Goal: Information Seeking & Learning: Check status

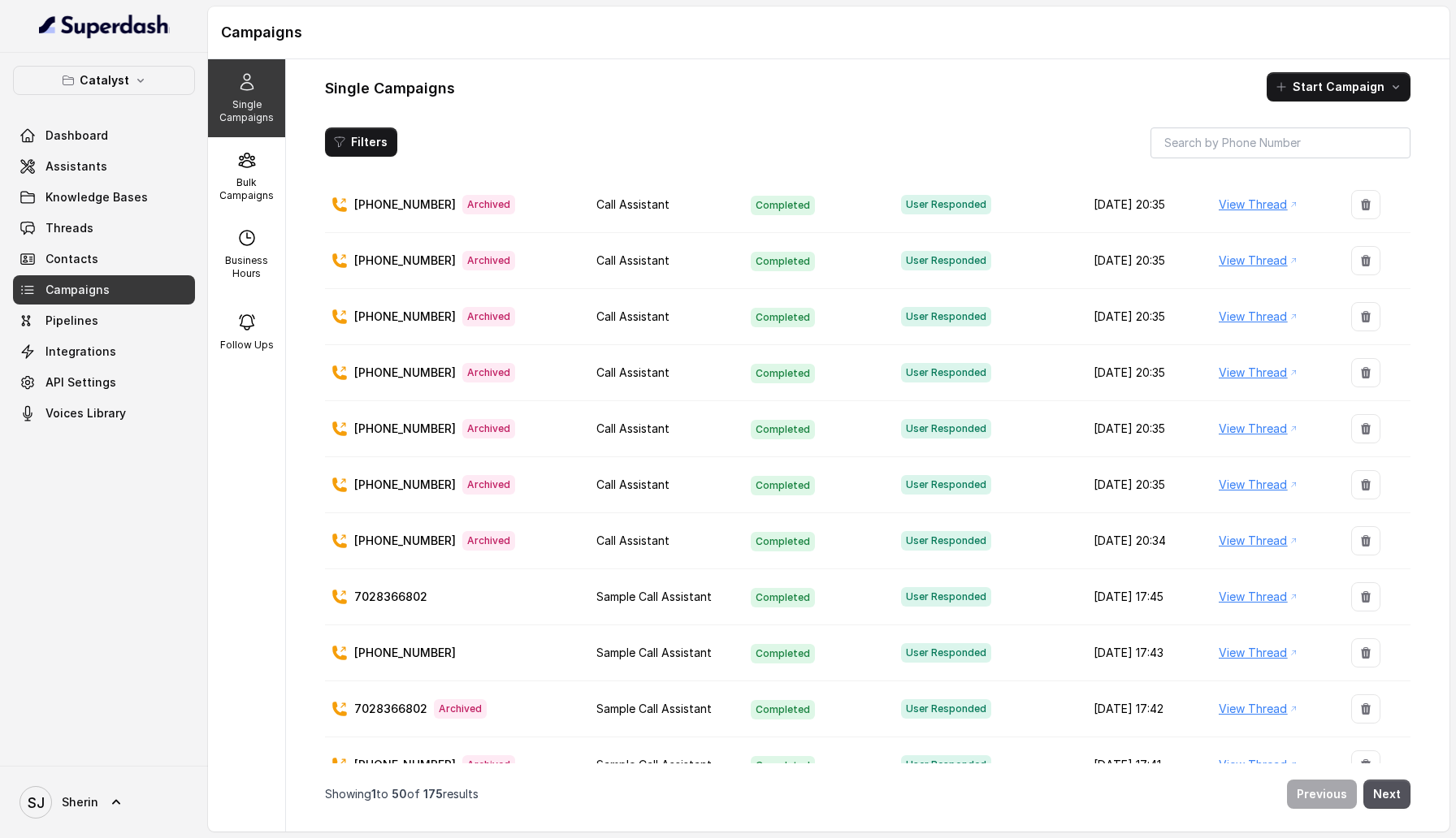
scroll to position [1893, 0]
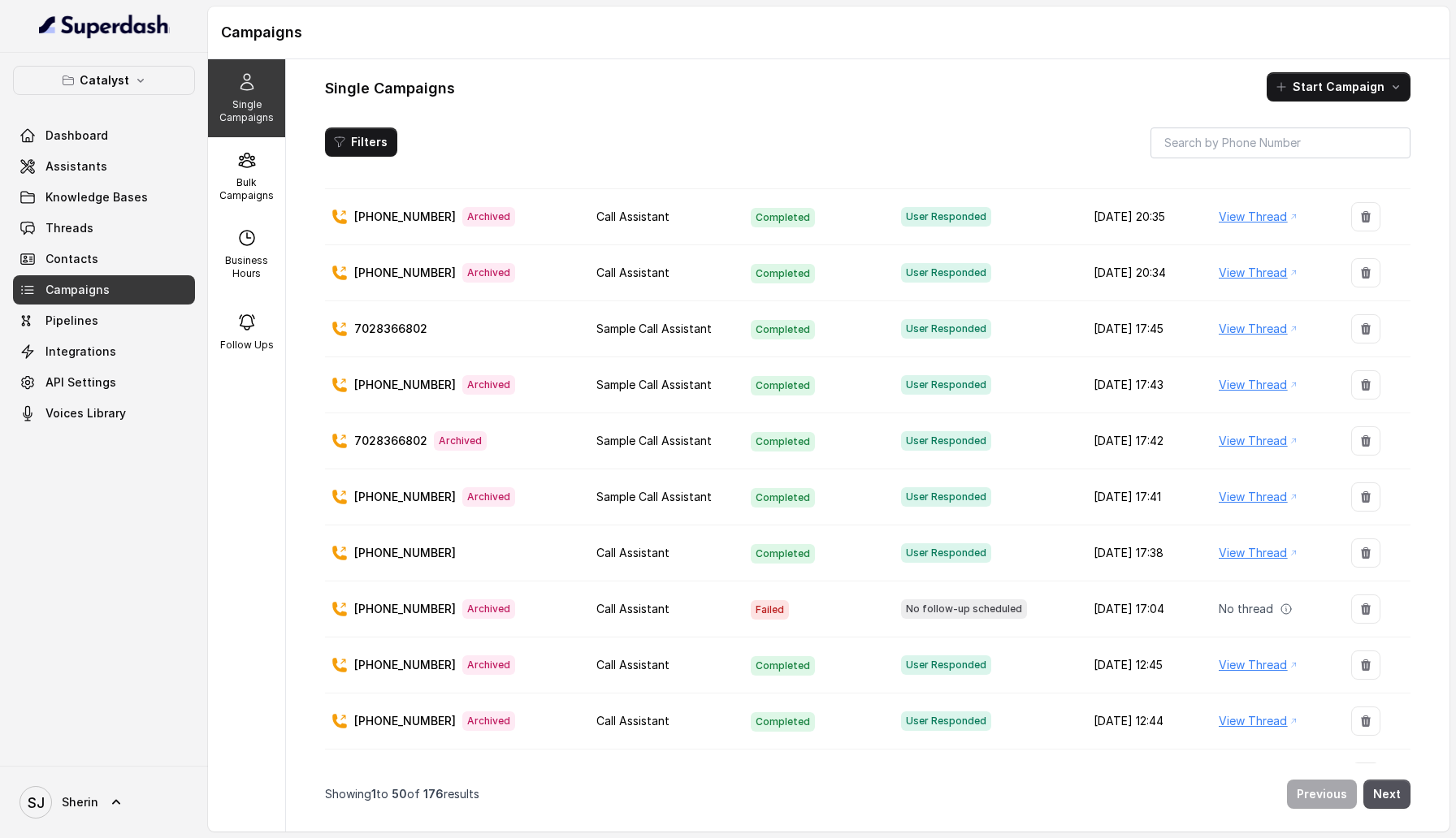
scroll to position [2257, 0]
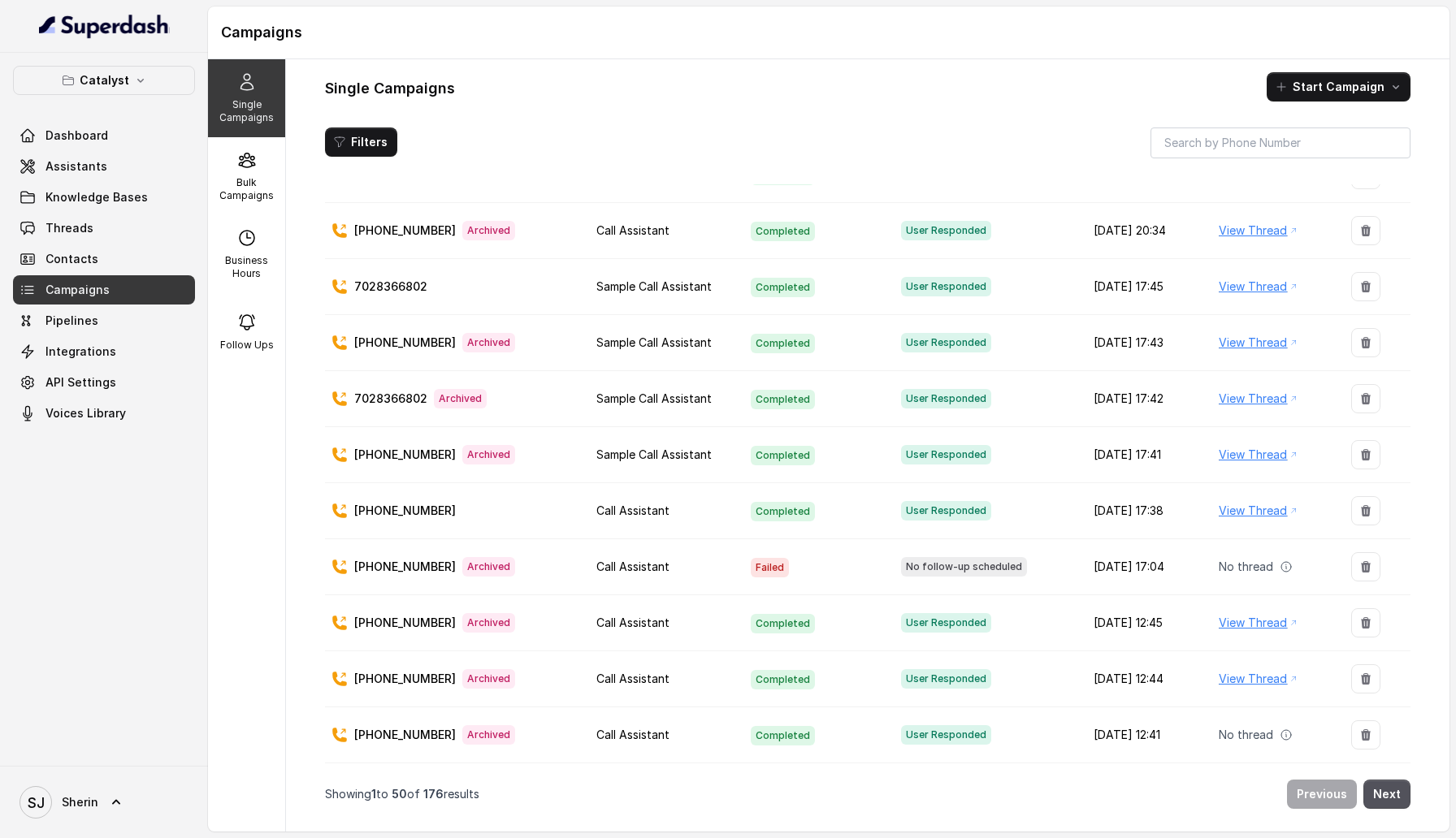
click at [1258, 621] on link "View Thread" at bounding box center [1254, 623] width 69 height 20
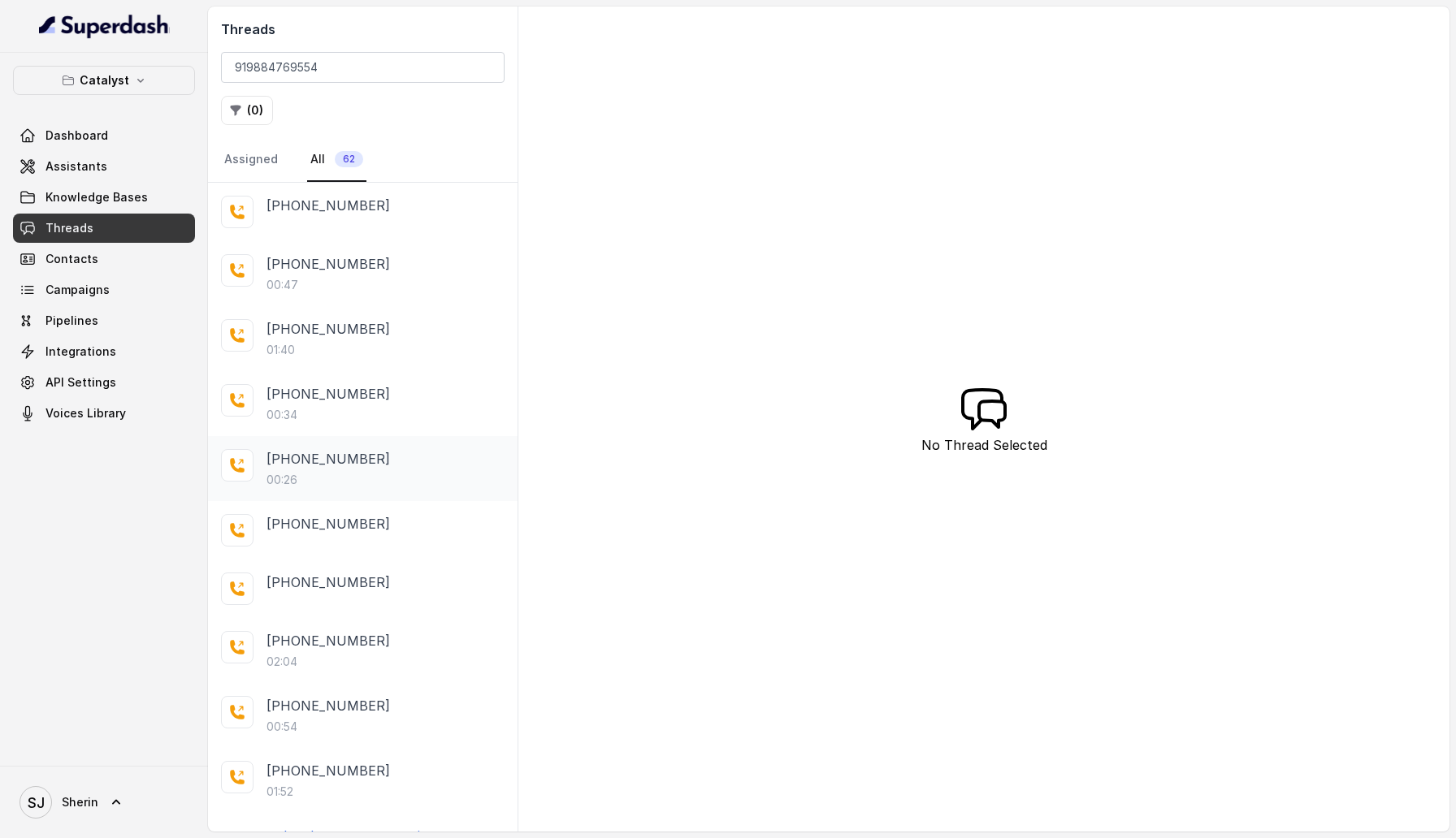
scroll to position [26, 0]
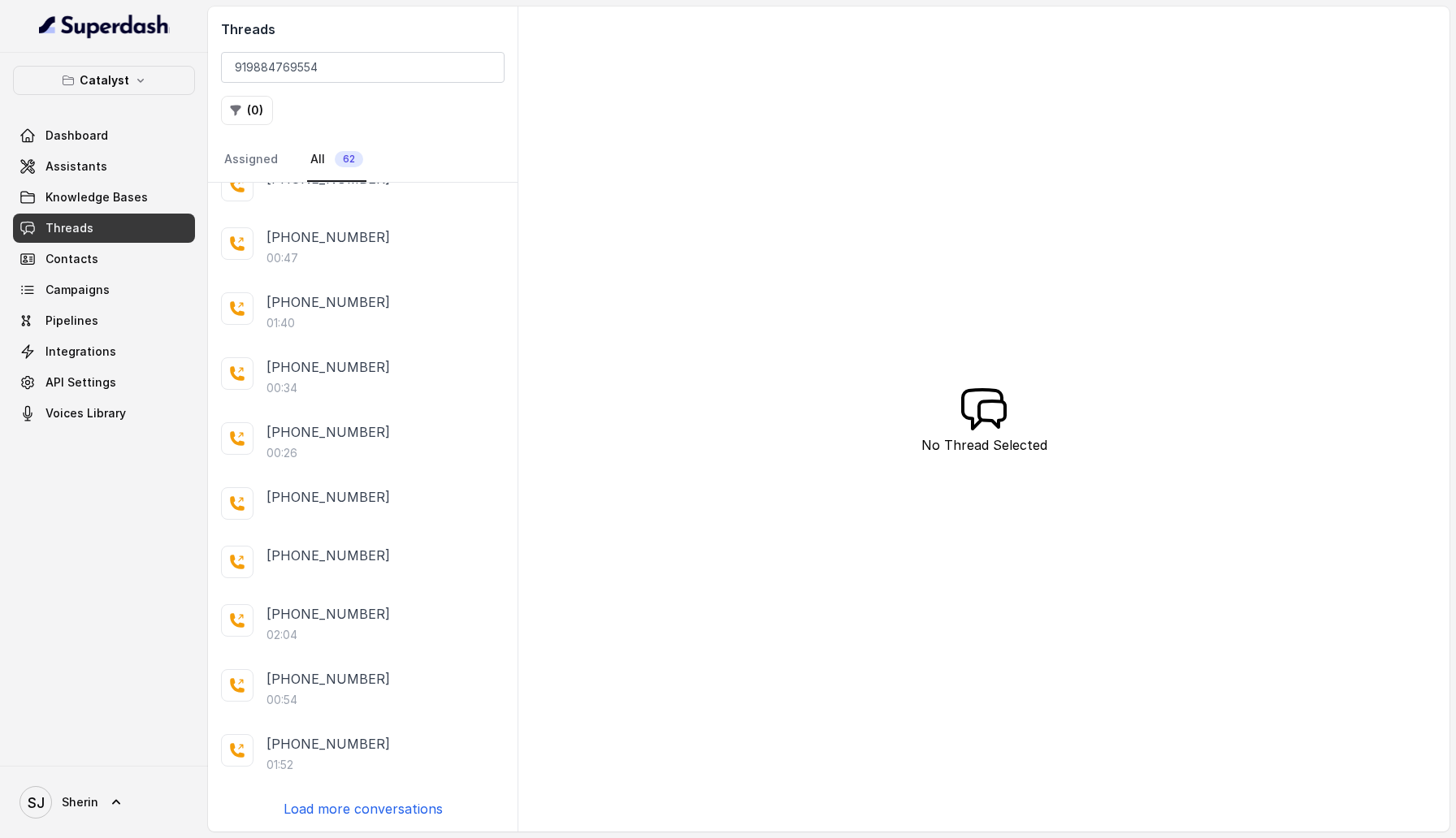
click at [370, 809] on p "Load more conversations" at bounding box center [363, 810] width 159 height 20
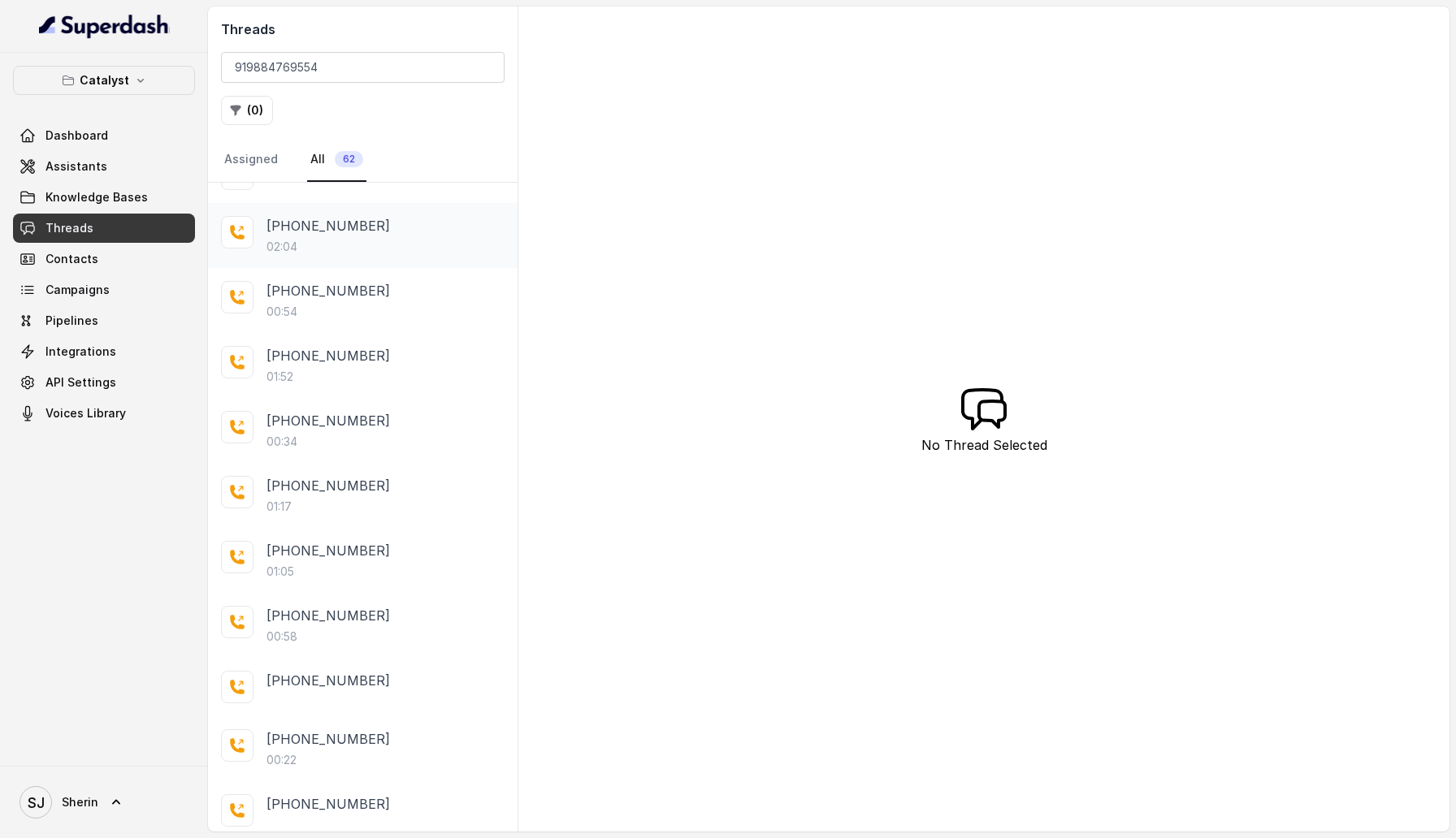
scroll to position [657, 0]
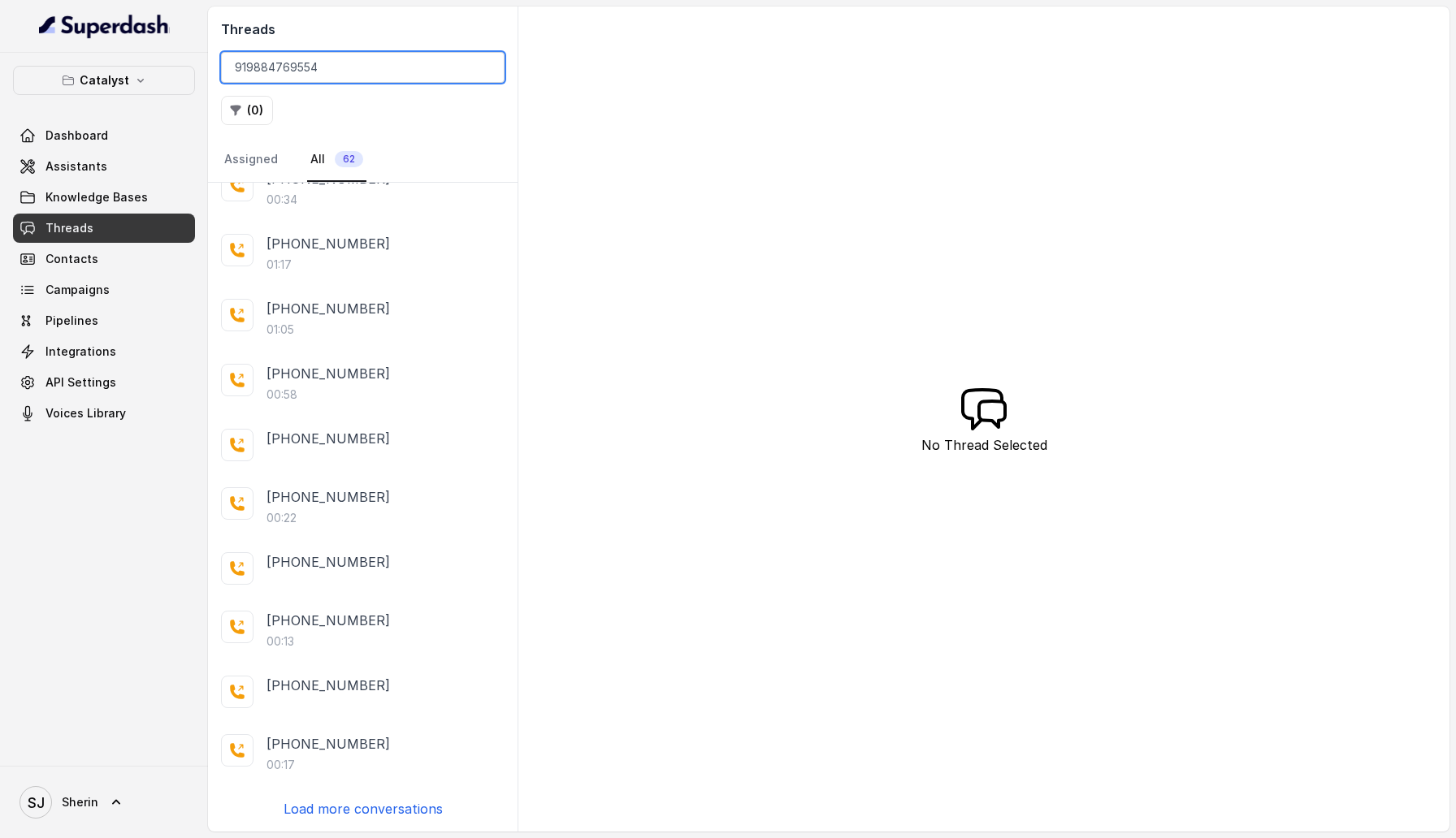
click at [487, 64] on input "919884769554" at bounding box center [362, 67] width 284 height 30
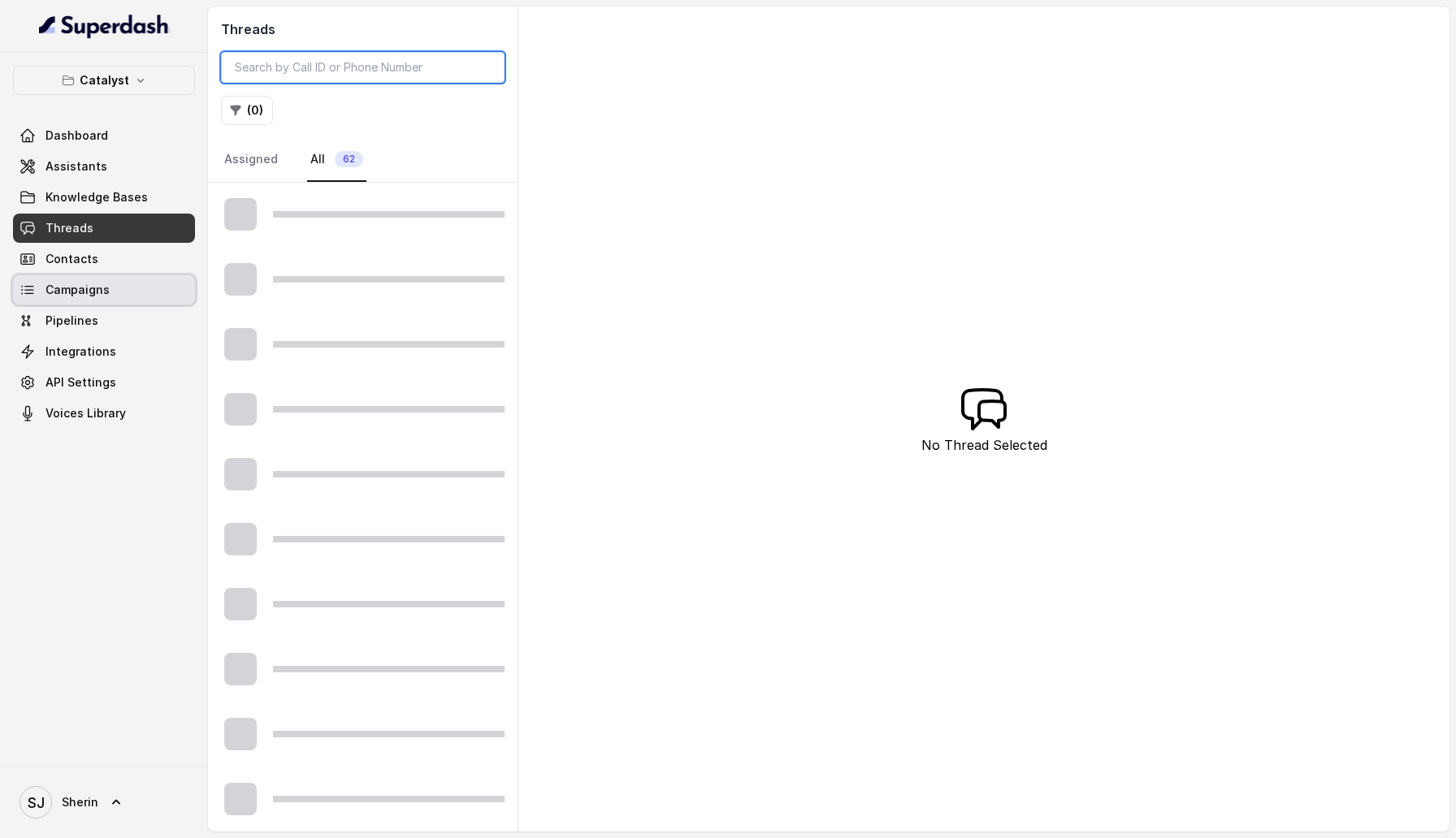
scroll to position [21, 0]
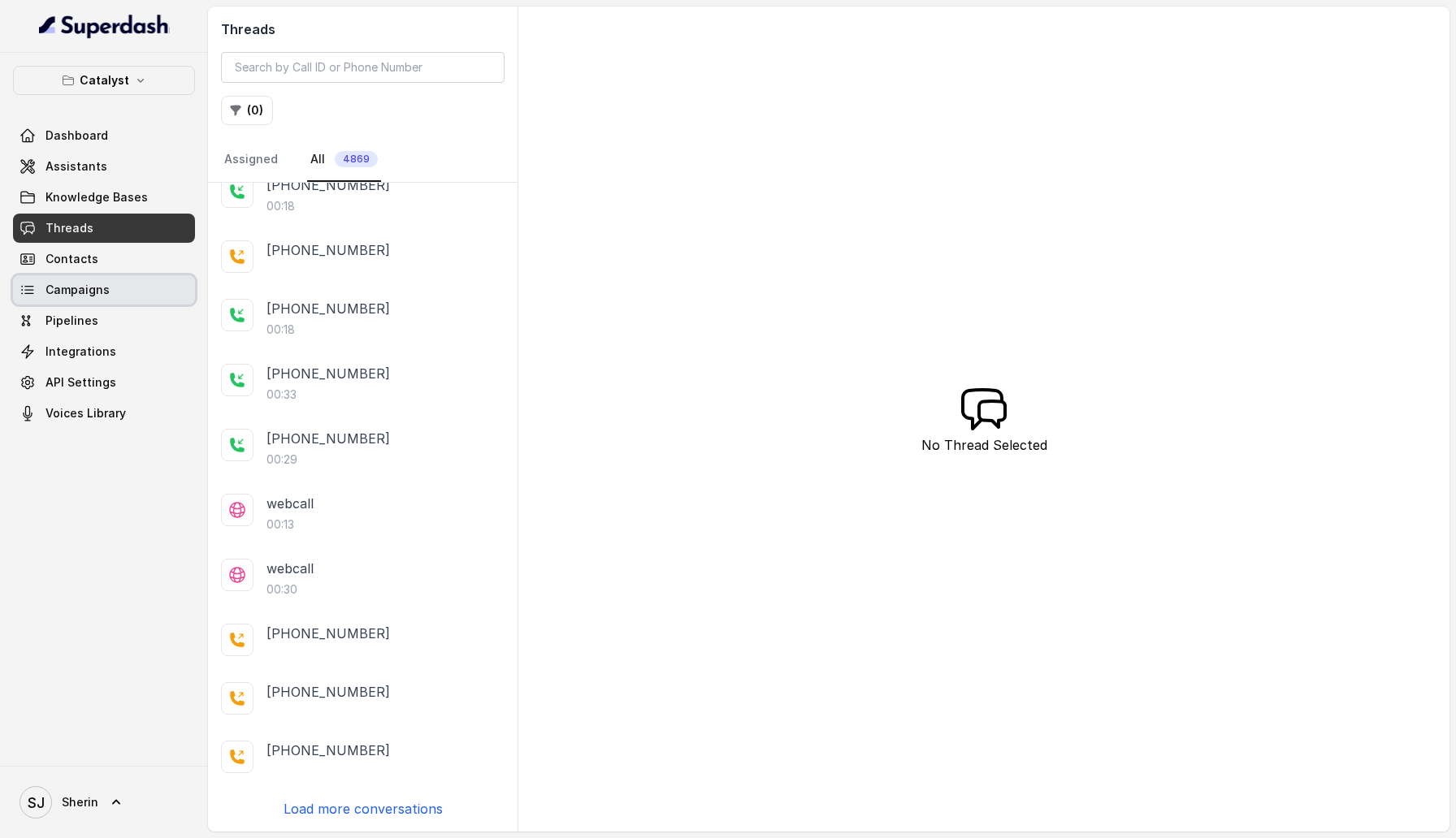
click at [83, 276] on link "Campaigns" at bounding box center [103, 290] width 182 height 29
